Goal: Find specific page/section: Find specific page/section

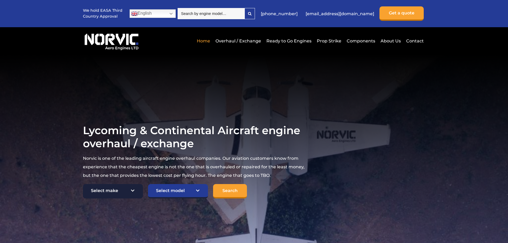
click at [134, 194] on select "Select make TCM Continental Lycoming" at bounding box center [113, 191] width 60 height 14
click at [172, 117] on section "Lycoming & Continental Aircraft engine overhaul / exchange Norvic is one of the…" at bounding box center [254, 161] width 508 height 214
click at [395, 40] on link "About Us" at bounding box center [391, 40] width 23 height 13
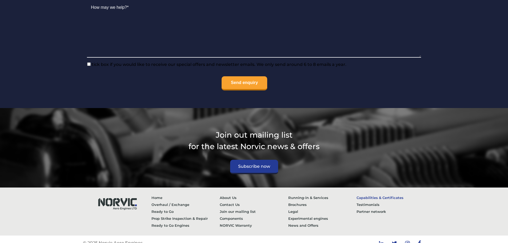
scroll to position [2118, 0]
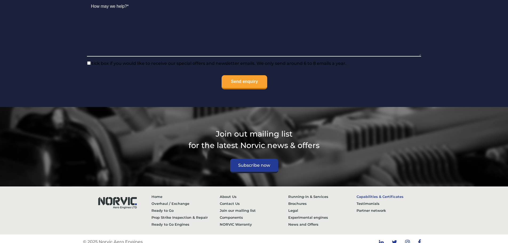
click at [389, 193] on link "Capabilities & Certificates" at bounding box center [391, 196] width 69 height 7
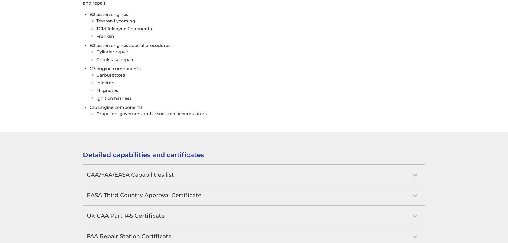
scroll to position [454, 0]
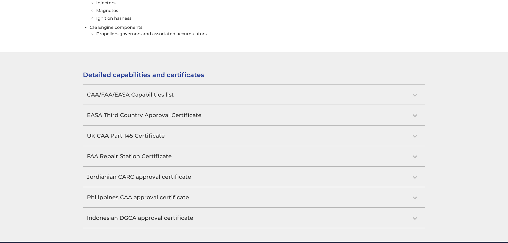
click at [415, 94] on h2 "CAA/FAA/EASA Capabilities list" at bounding box center [254, 95] width 342 height 20
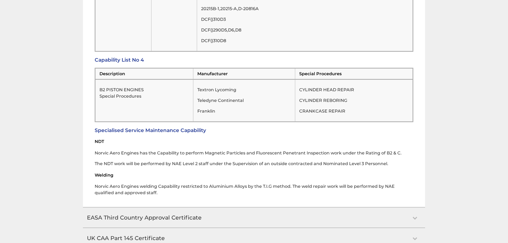
scroll to position [1595, 0]
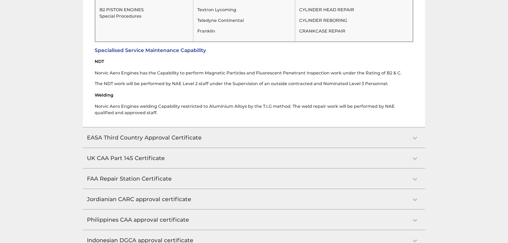
click at [415, 152] on h2 "UK CAA Part 145 Certificate" at bounding box center [254, 158] width 342 height 20
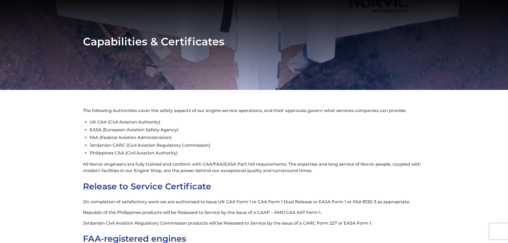
scroll to position [0, 0]
